Goal: Task Accomplishment & Management: Use online tool/utility

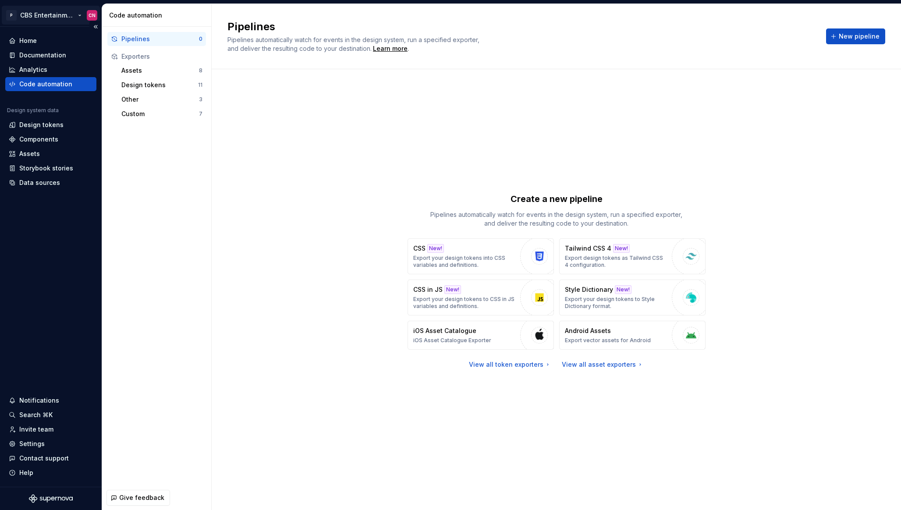
click at [54, 12] on html "P CBS Entertainment: Web CN Home Documentation Analytics Code automation Design…" at bounding box center [450, 255] width 901 height 510
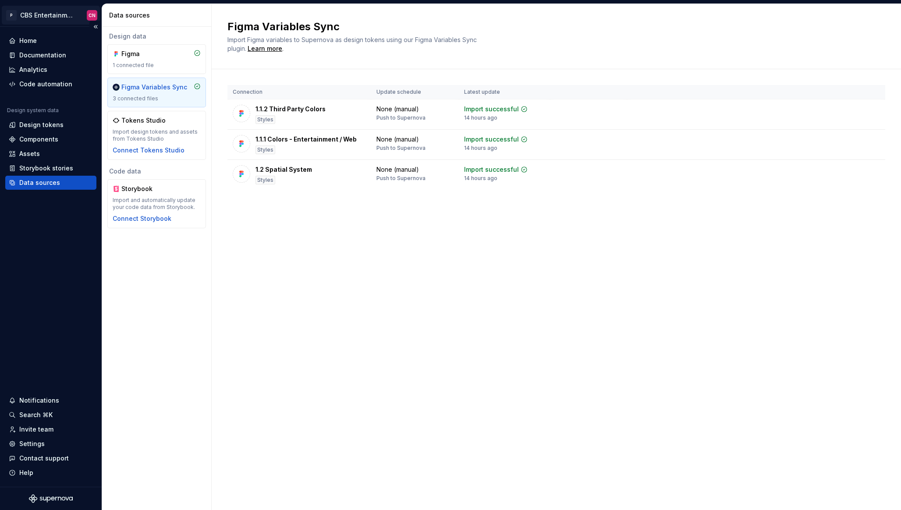
click at [48, 10] on html "P CBS Entertainment: Web CN Home Documentation Analytics Code automation Design…" at bounding box center [450, 255] width 901 height 510
click at [71, 185] on html "P CBS Entertainment: Web CN Home Documentation Analytics Code automation Design…" at bounding box center [450, 255] width 901 height 510
click at [53, 85] on div "Code automation" at bounding box center [45, 84] width 53 height 9
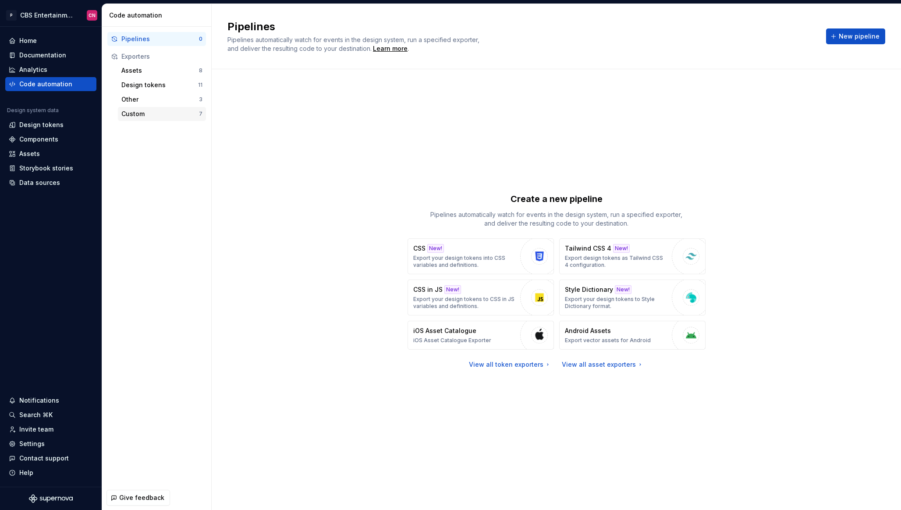
click at [144, 114] on div "Custom" at bounding box center [160, 114] width 78 height 9
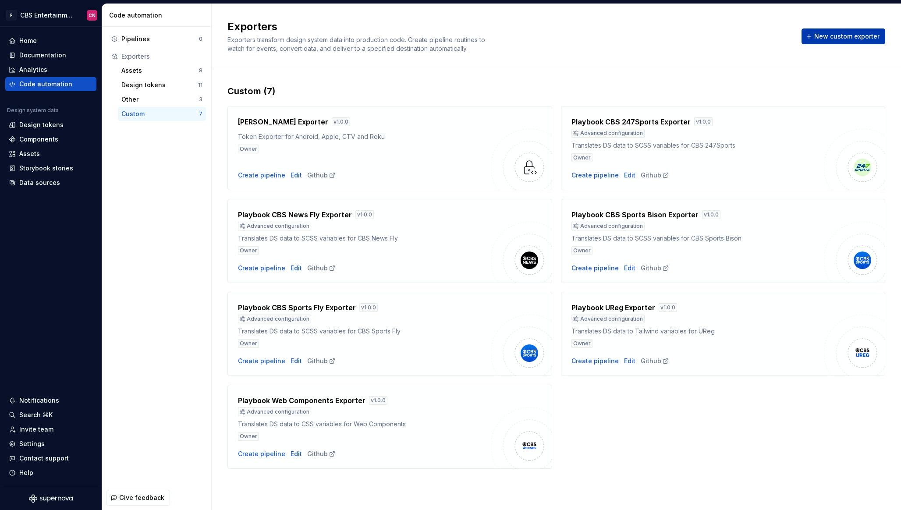
click at [828, 40] on span "New custom exporter" at bounding box center [846, 36] width 65 height 9
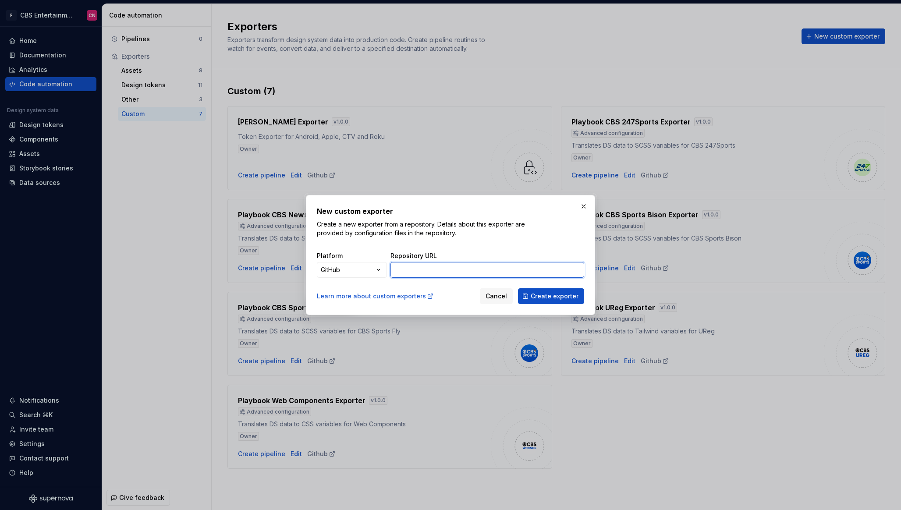
click at [450, 264] on input "Repository URL" at bounding box center [488, 270] width 194 height 16
paste input "[URL][DOMAIN_NAME]"
type input "[URL][DOMAIN_NAME]"
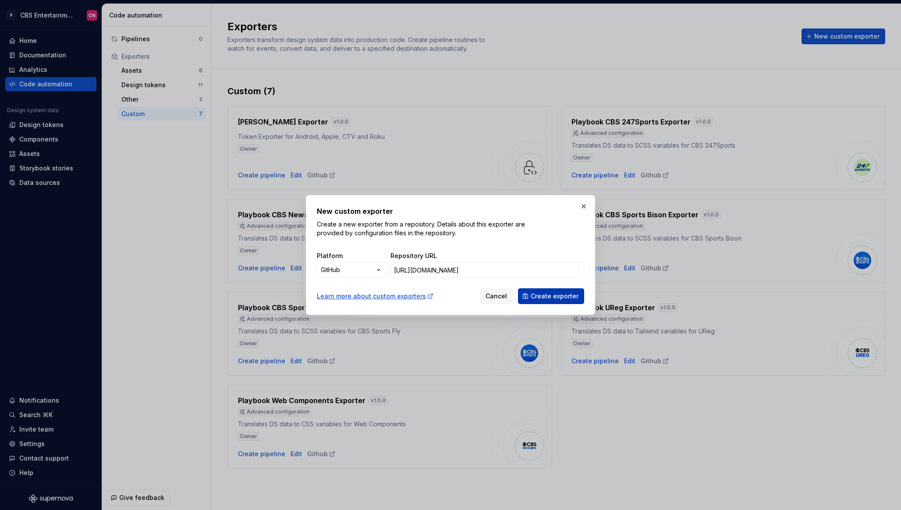
click at [544, 295] on span "Create exporter" at bounding box center [555, 296] width 48 height 9
